Goal: Participate in discussion: Engage in conversation with other users on a specific topic

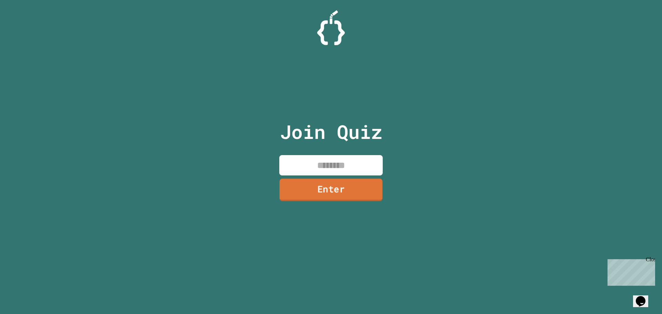
click at [327, 165] on input at bounding box center [330, 165] width 103 height 20
type input "********"
click at [333, 197] on link "Enter" at bounding box center [330, 190] width 105 height 23
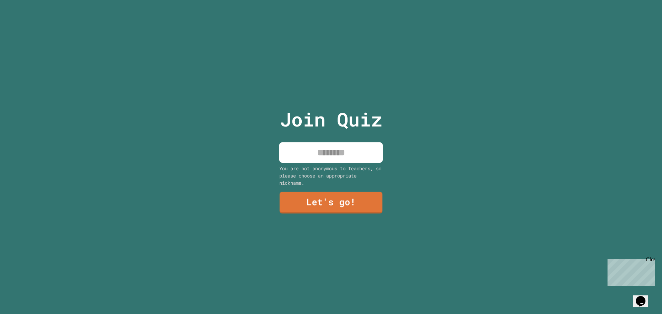
click at [324, 158] on input at bounding box center [330, 152] width 103 height 20
type input "*****"
click at [321, 204] on link "Let's go!" at bounding box center [331, 202] width 102 height 23
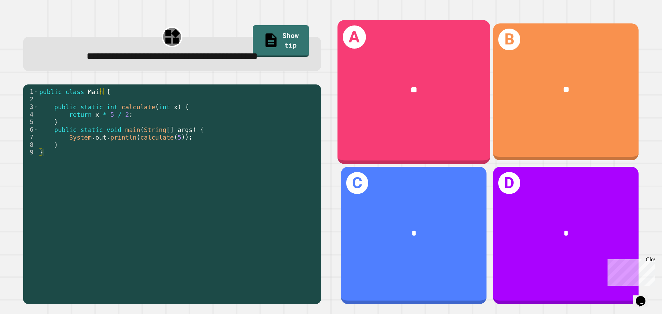
click at [429, 79] on div "**" at bounding box center [413, 90] width 153 height 46
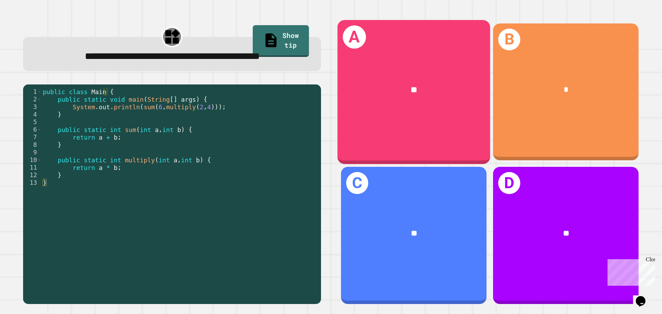
click at [408, 124] on div "A **" at bounding box center [413, 92] width 153 height 144
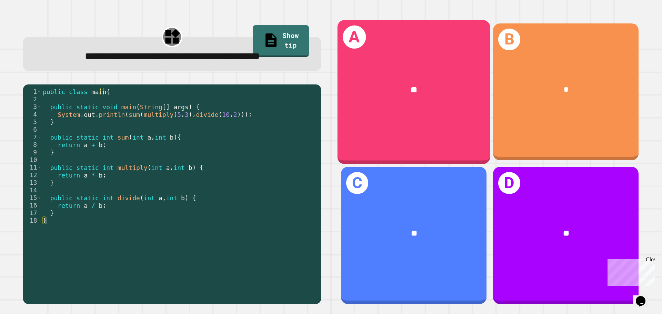
click at [438, 120] on div "A **" at bounding box center [413, 92] width 153 height 144
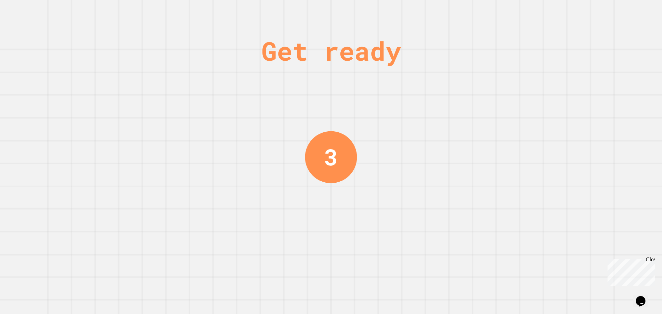
drag, startPoint x: 398, startPoint y: 156, endPoint x: 394, endPoint y: 158, distance: 4.3
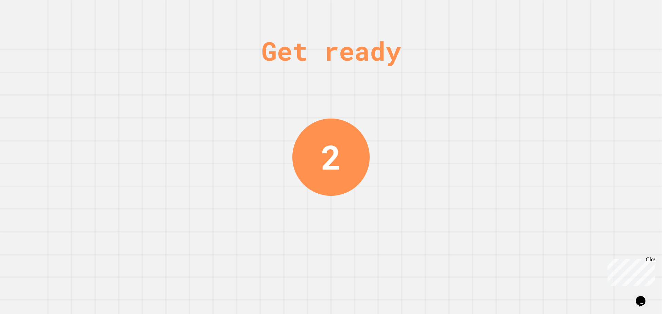
drag, startPoint x: 394, startPoint y: 158, endPoint x: 333, endPoint y: 169, distance: 62.1
click at [333, 169] on div "2" at bounding box center [331, 157] width 20 height 50
click at [413, 139] on div "Get ready 1" at bounding box center [331, 157] width 662 height 314
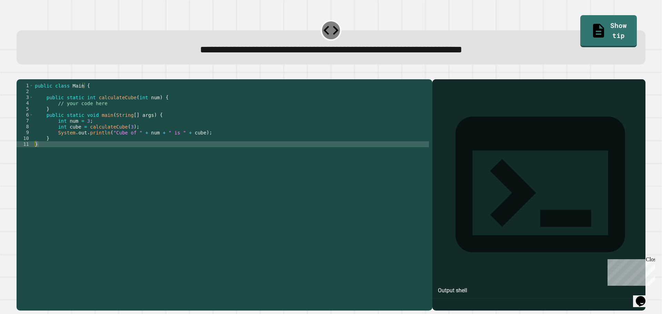
click at [138, 156] on div "public class Main { public static int calculateCube ( int num ) { // your code …" at bounding box center [230, 188] width 395 height 211
click at [89, 101] on div "public class Main { public static int calculateCube ( int num ) { // your code …" at bounding box center [230, 188] width 395 height 211
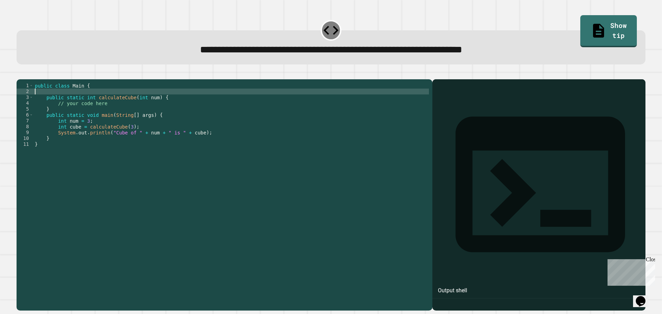
click at [133, 99] on div "public class Main { public static int calculateCube ( int num ) { // your code …" at bounding box center [230, 188] width 395 height 211
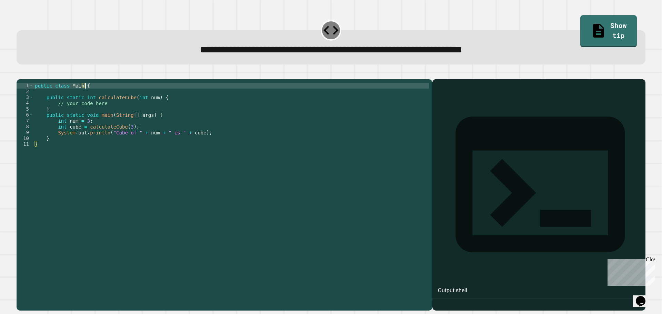
type textarea "**********"
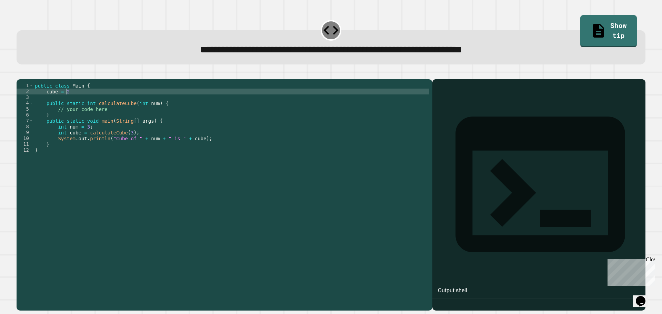
scroll to position [0, 2]
click at [20, 74] on icon "button" at bounding box center [20, 74] width 0 height 0
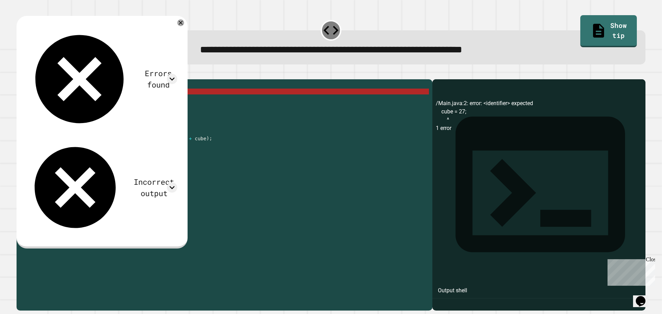
click at [48, 103] on div "public class Main { cube = 27 ; public static int calculateCube ( int num ) { /…" at bounding box center [230, 188] width 395 height 211
click at [43, 101] on div "public class Main { cube = 27 ; public static int calculateCube ( int num ) { /…" at bounding box center [230, 188] width 395 height 211
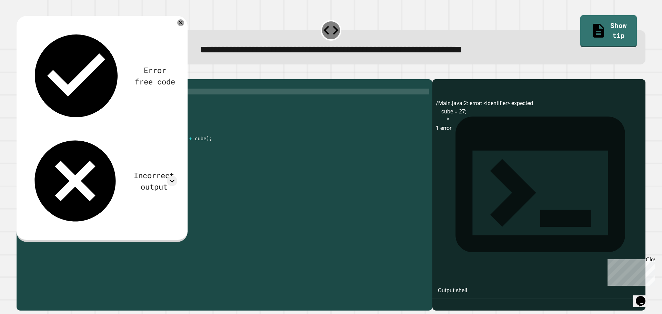
scroll to position [0, 1]
click at [20, 74] on icon "button" at bounding box center [20, 74] width 0 height 0
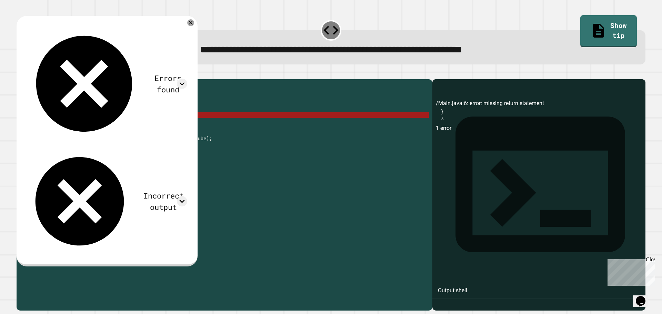
drag, startPoint x: 84, startPoint y: 102, endPoint x: 42, endPoint y: 103, distance: 42.7
click at [42, 103] on div "public class Main { int cube = 27 ; public static int calculateCube ( int num )…" at bounding box center [230, 188] width 395 height 211
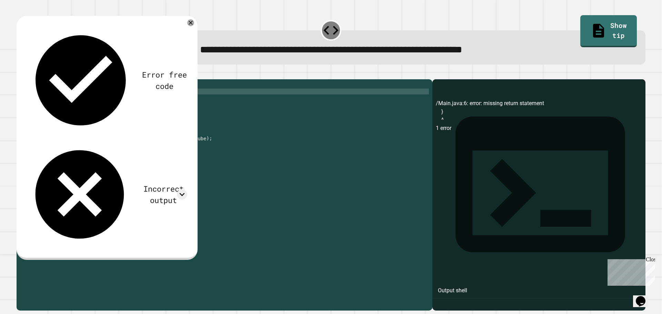
scroll to position [0, 1]
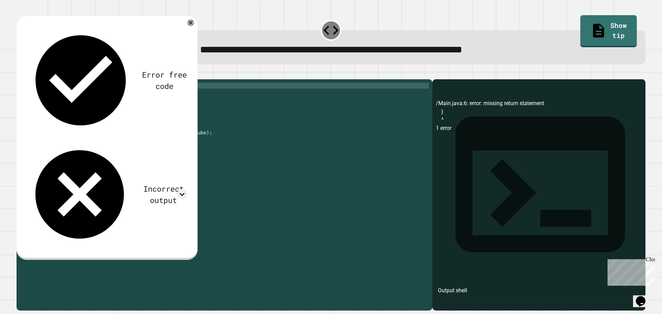
click at [92, 114] on div "public class Main { public static int calculateCube ( int num ) { // your code …" at bounding box center [230, 188] width 395 height 211
click at [92, 114] on div "public class Main { public static int calculateCube ( int num ) { // your code …" at bounding box center [230, 182] width 395 height 199
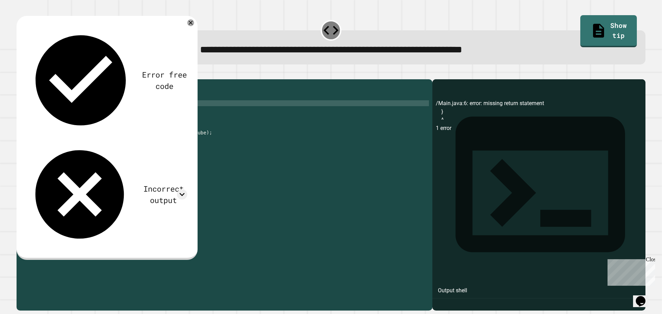
click at [106, 113] on div "public class Main { public static int calculateCube ( int num ) { // your code …" at bounding box center [230, 188] width 395 height 211
click at [106, 115] on div "public class Main { public static int calculateCube ( int num ) { // your code …" at bounding box center [230, 182] width 395 height 199
drag, startPoint x: 104, startPoint y: 112, endPoint x: 64, endPoint y: 114, distance: 39.7
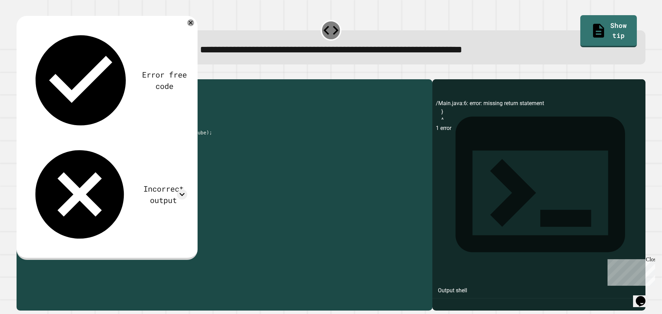
click at [64, 114] on div "public class Main { public static int calculateCube ( int num ) { // your code …" at bounding box center [230, 188] width 395 height 211
click at [20, 74] on button "button" at bounding box center [20, 74] width 0 height 0
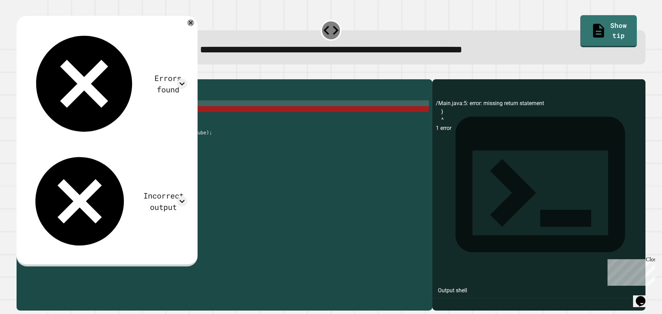
click at [105, 113] on div "public class Main { public static int calculateCube ( int num ) { // int cube =…" at bounding box center [230, 188] width 395 height 211
click at [64, 113] on div "public class Main { public static int calculateCube ( int num ) { // int cube =…" at bounding box center [230, 188] width 395 height 211
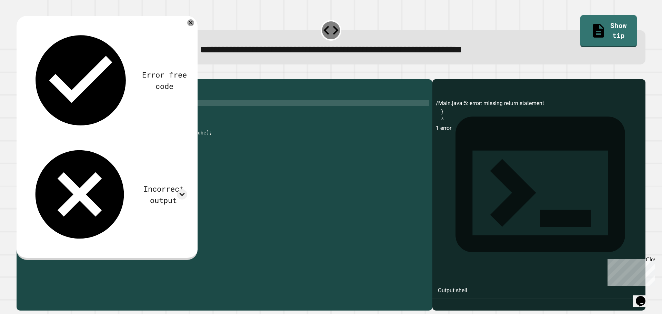
scroll to position [0, 4]
click at [22, 73] on div at bounding box center [331, 75] width 629 height 8
click at [96, 114] on div "public class Main { public static int calculateCube ( int num ) { int cube = 27…" at bounding box center [230, 188] width 395 height 211
type textarea "**********"
click at [20, 74] on icon "button" at bounding box center [20, 74] width 0 height 0
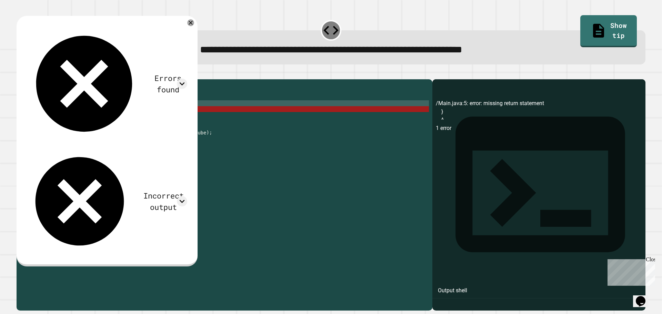
click at [20, 74] on button "button" at bounding box center [20, 74] width 0 height 0
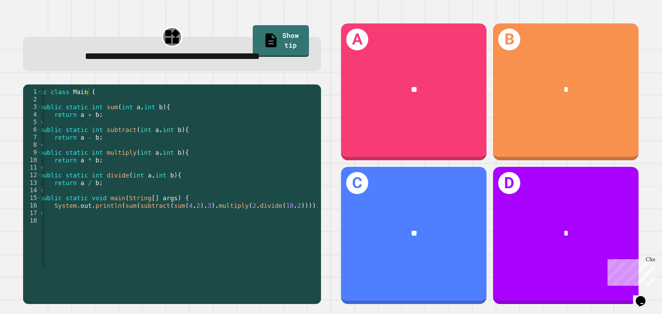
scroll to position [0, 0]
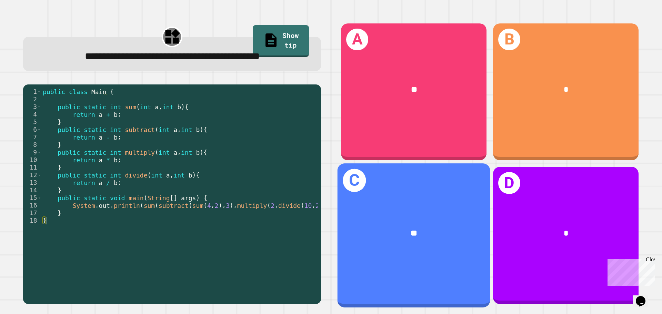
click at [370, 237] on div "**" at bounding box center [413, 234] width 153 height 46
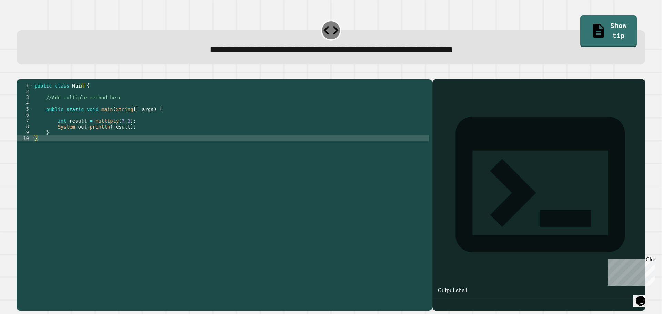
click at [294, 148] on div "public class Main { //Add multiple method here public static void main ( String…" at bounding box center [231, 188] width 396 height 211
type textarea "*"
